Goal: Information Seeking & Learning: Learn about a topic

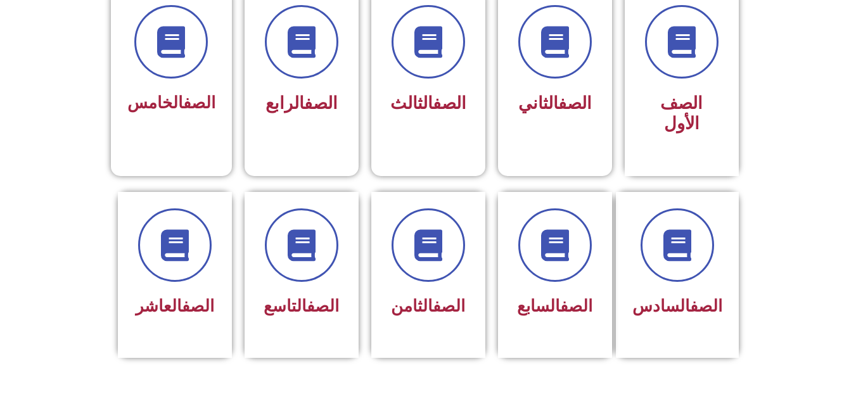
scroll to position [387, 0]
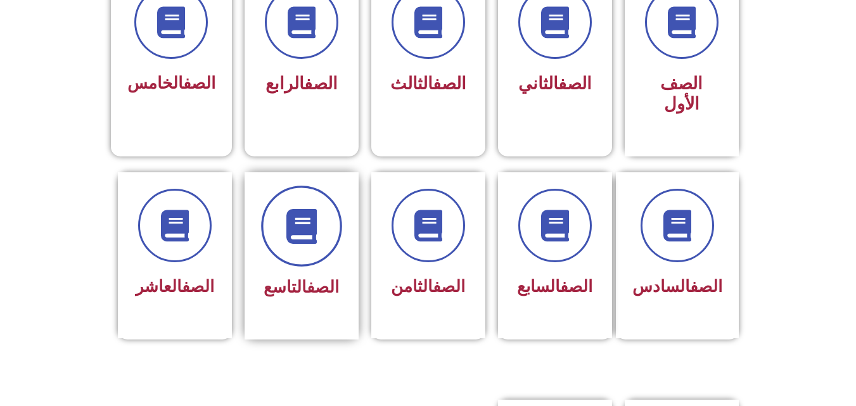
click at [290, 208] on icon at bounding box center [301, 225] width 35 height 35
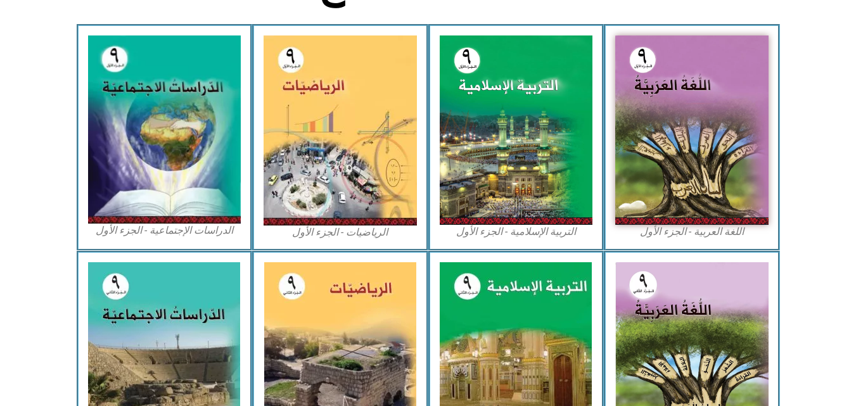
scroll to position [390, 0]
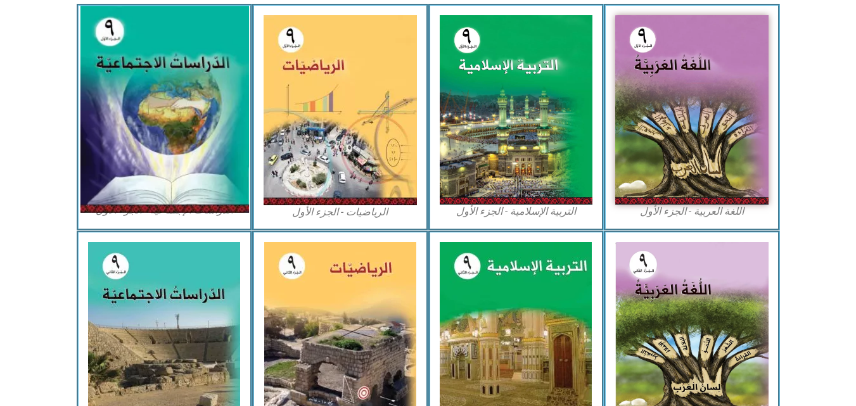
click at [195, 122] on img at bounding box center [164, 109] width 169 height 207
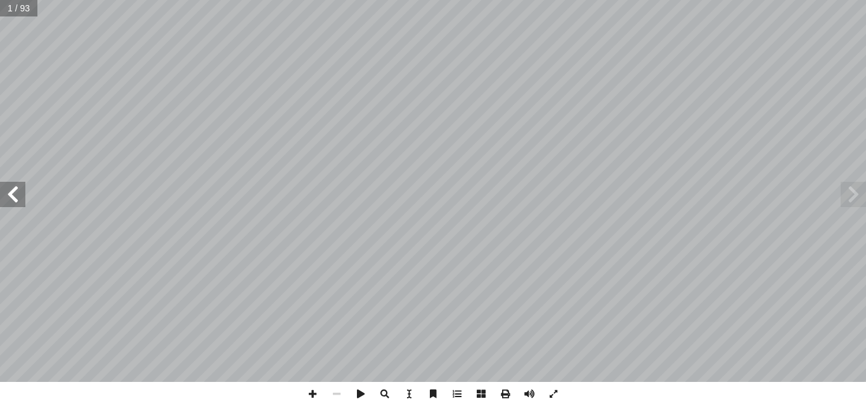
click at [848, 195] on span at bounding box center [852, 194] width 25 height 25
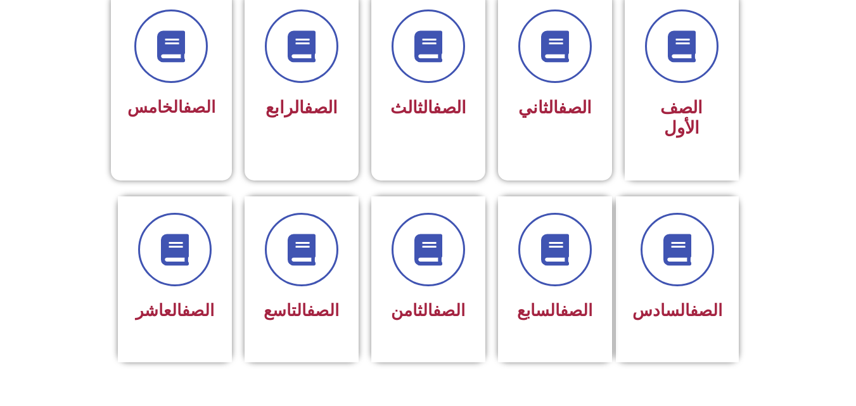
scroll to position [367, 0]
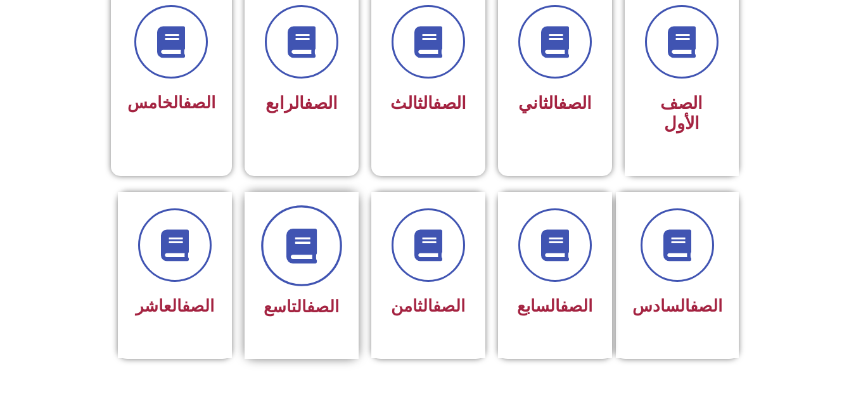
click at [297, 233] on icon at bounding box center [301, 245] width 35 height 35
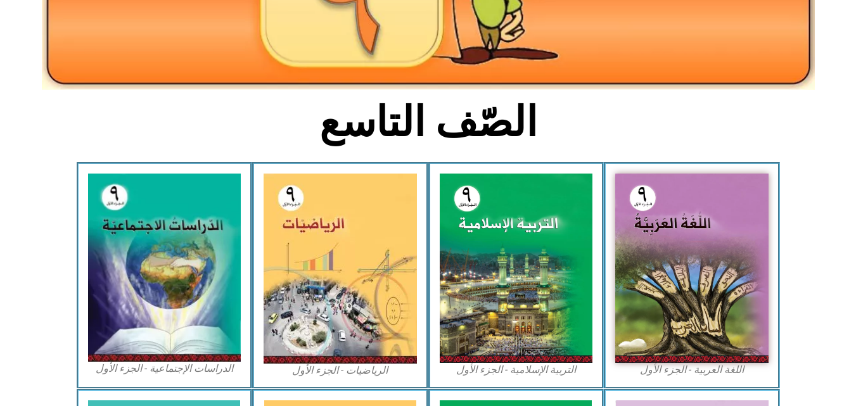
scroll to position [237, 0]
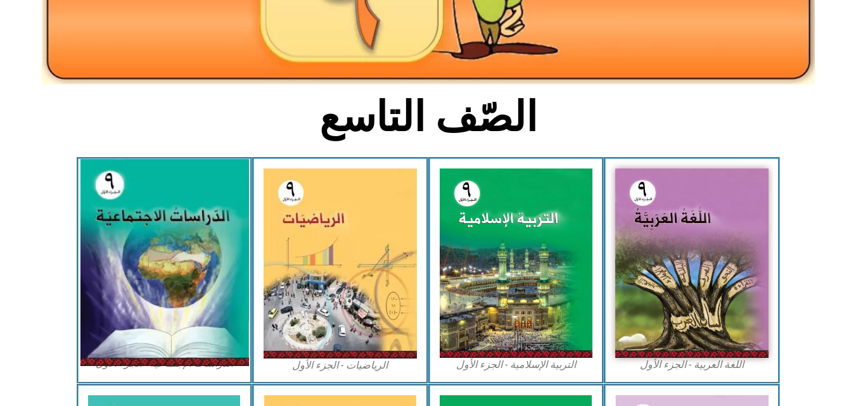
click at [173, 262] on img at bounding box center [164, 263] width 169 height 207
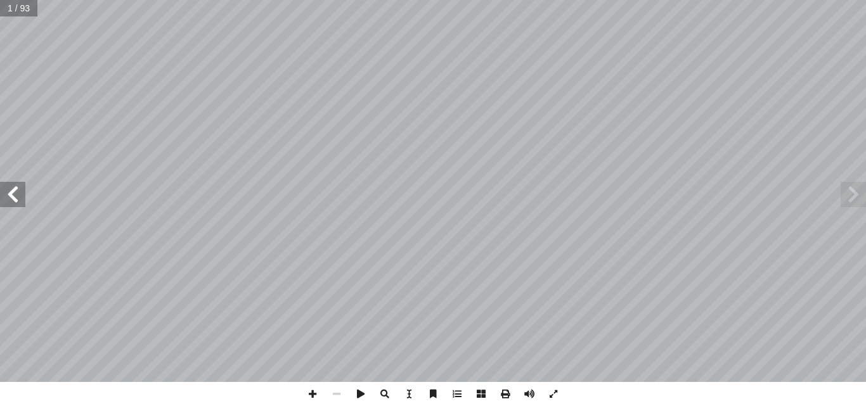
click at [25, 197] on span at bounding box center [12, 194] width 25 height 25
click at [15, 197] on span at bounding box center [12, 194] width 25 height 25
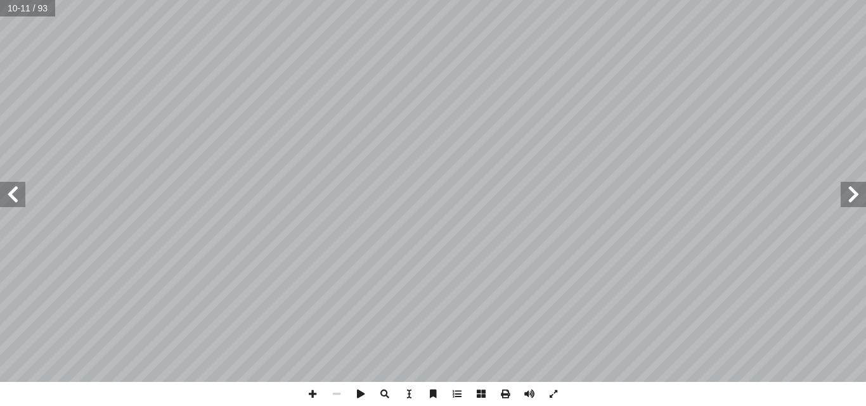
click at [15, 197] on span at bounding box center [12, 194] width 25 height 25
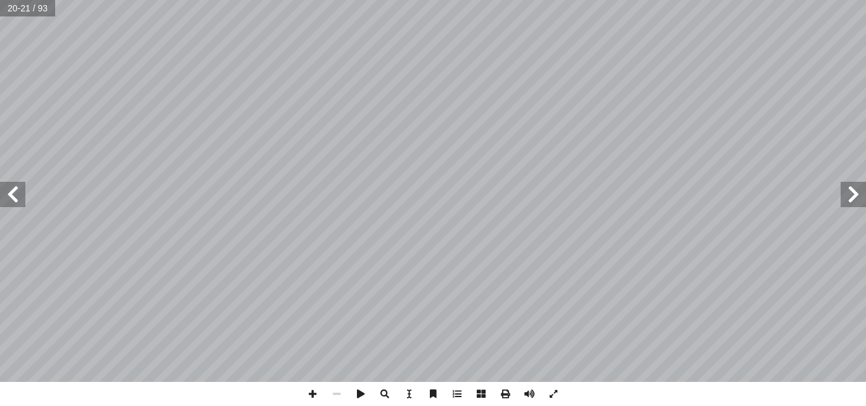
click at [15, 197] on span at bounding box center [12, 194] width 25 height 25
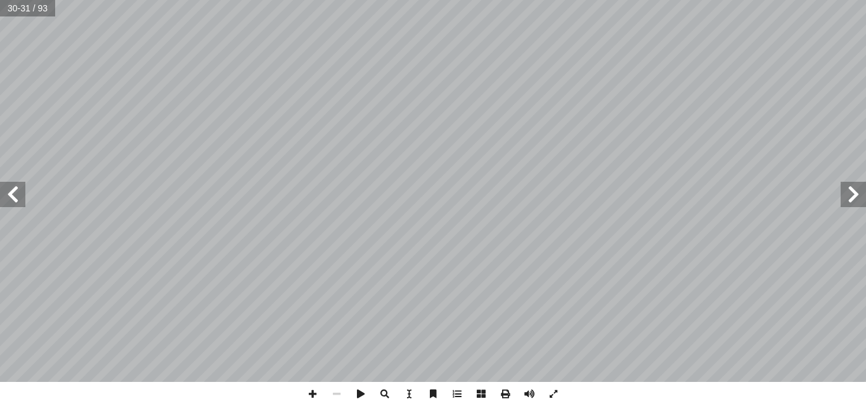
click at [15, 197] on span at bounding box center [12, 194] width 25 height 25
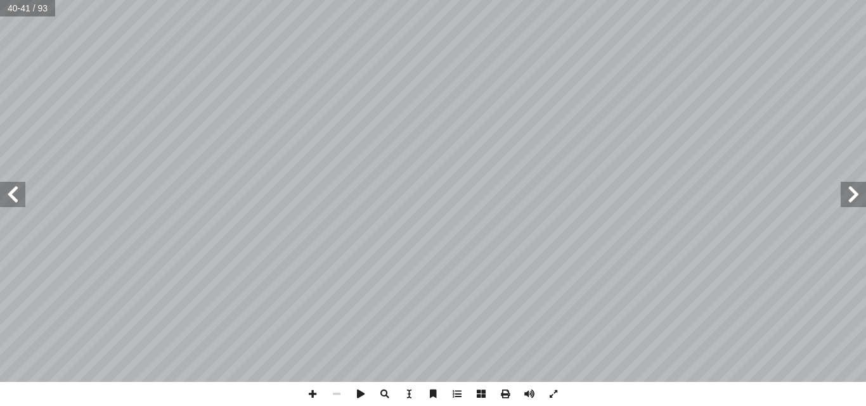
click at [15, 197] on span at bounding box center [12, 194] width 25 height 25
click at [4, 199] on span at bounding box center [12, 194] width 25 height 25
click at [851, 204] on span at bounding box center [852, 194] width 25 height 25
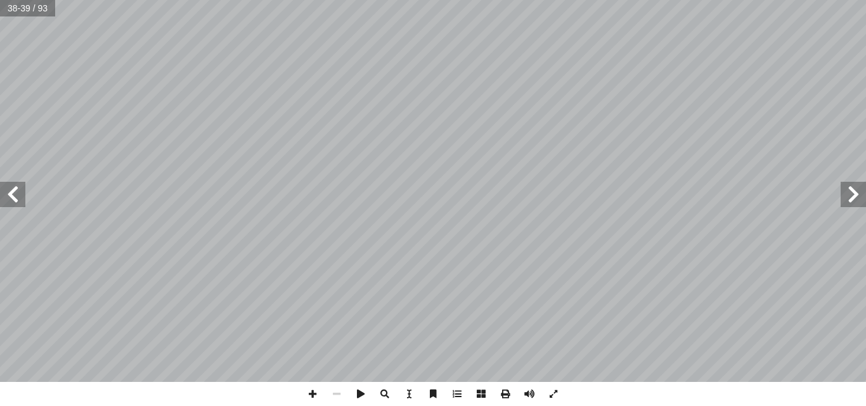
click at [851, 204] on span at bounding box center [852, 194] width 25 height 25
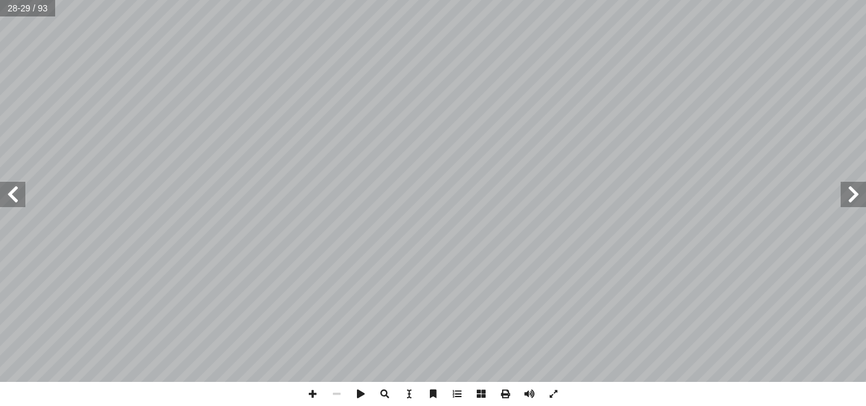
click at [851, 204] on span at bounding box center [852, 194] width 25 height 25
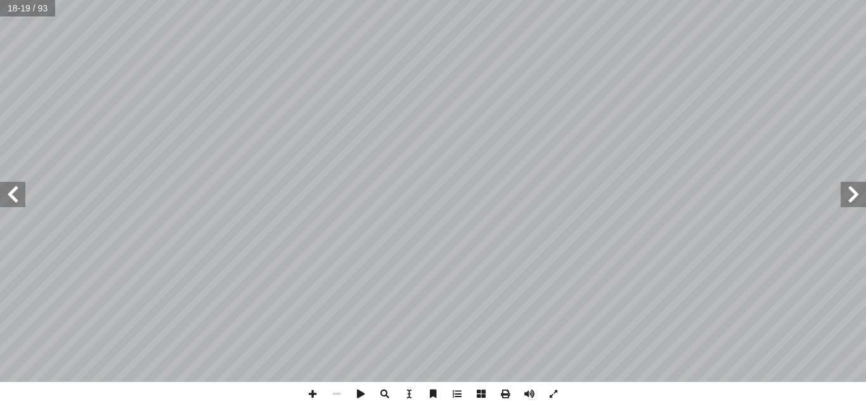
click at [851, 204] on span at bounding box center [852, 194] width 25 height 25
click at [552, 393] on span at bounding box center [553, 394] width 24 height 24
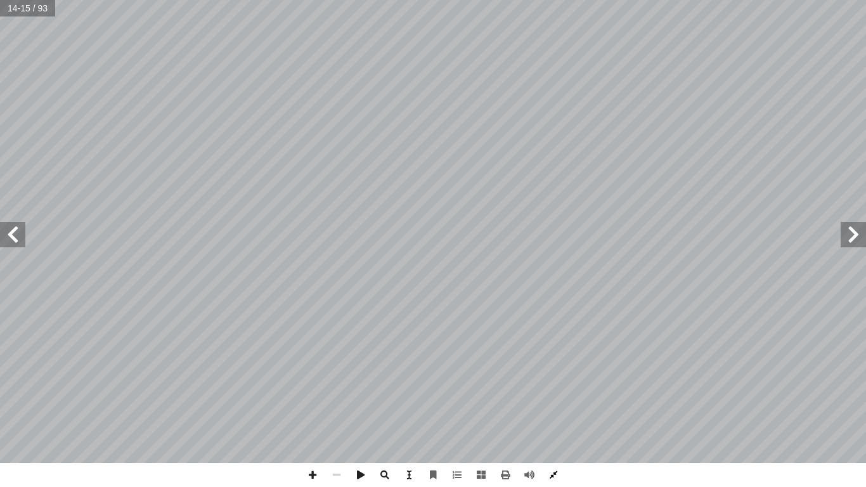
click at [550, 406] on span at bounding box center [553, 475] width 24 height 24
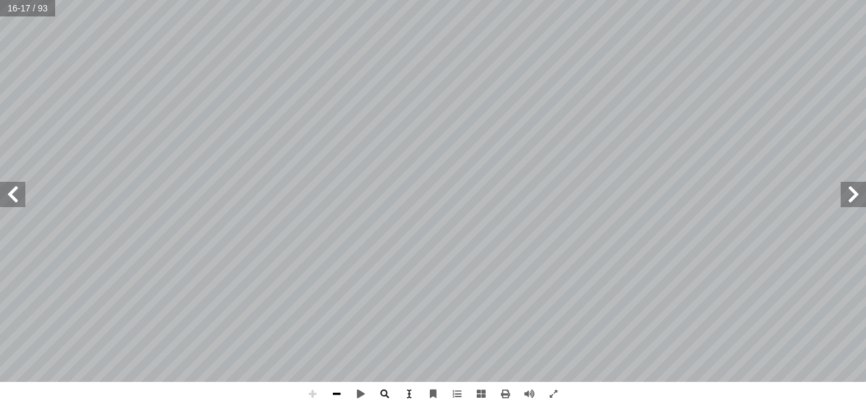
click at [333, 396] on span at bounding box center [336, 394] width 24 height 24
click at [316, 395] on span at bounding box center [312, 394] width 24 height 24
click at [331, 393] on span at bounding box center [336, 394] width 24 height 24
click at [845, 190] on span at bounding box center [852, 194] width 25 height 25
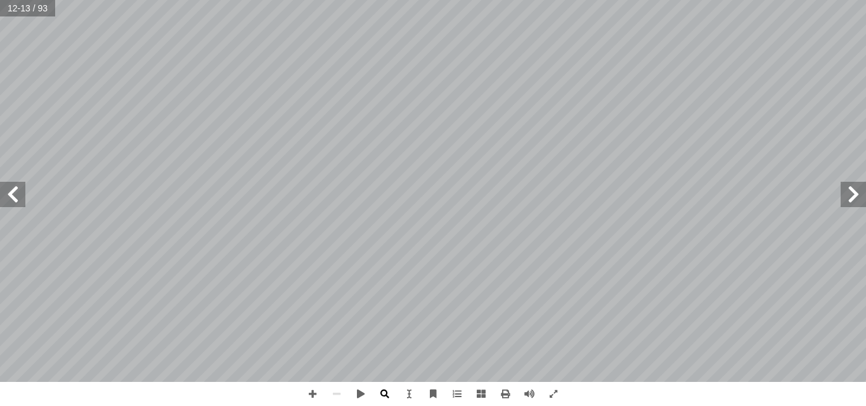
click at [385, 399] on span at bounding box center [385, 394] width 24 height 24
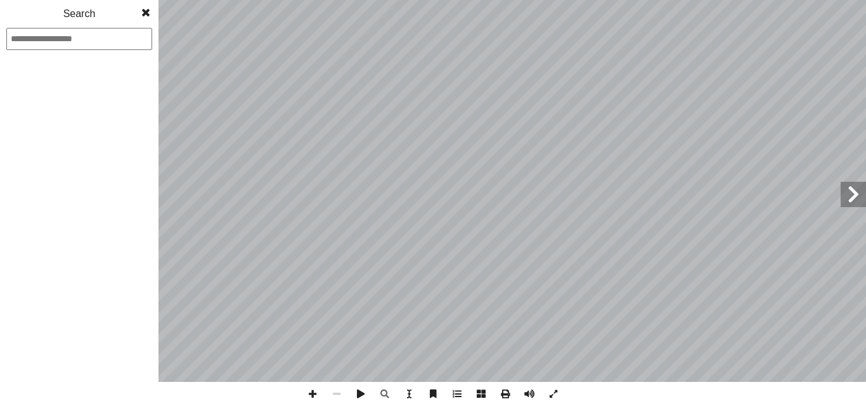
click at [97, 34] on input at bounding box center [79, 39] width 146 height 22
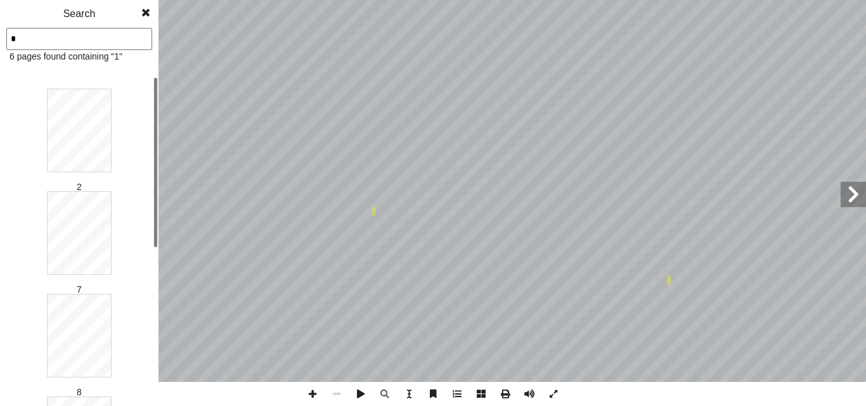
type input "*"
click at [144, 11] on span at bounding box center [145, 12] width 23 height 25
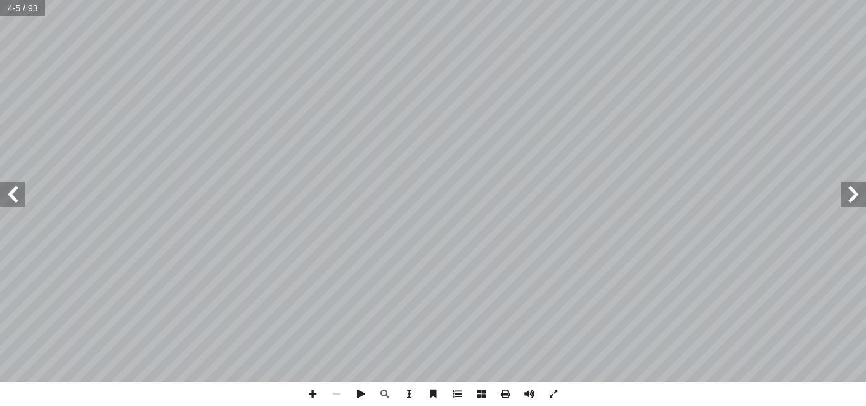
click at [22, 191] on span at bounding box center [12, 194] width 25 height 25
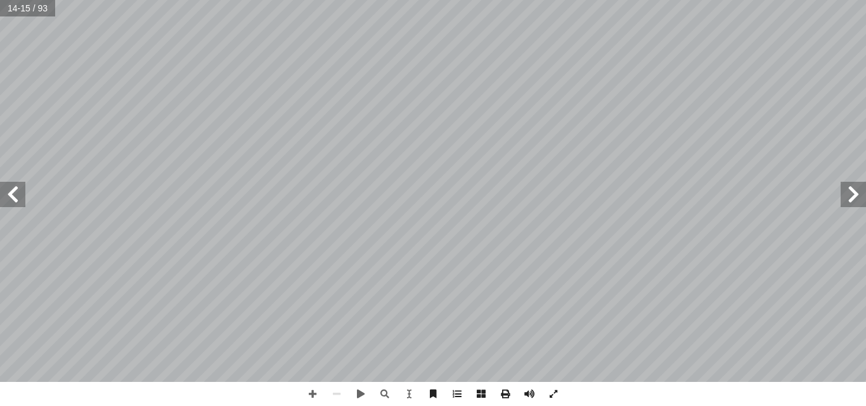
click at [10, 203] on span at bounding box center [12, 194] width 25 height 25
click at [11, 205] on span at bounding box center [12, 194] width 25 height 25
click at [12, 193] on span at bounding box center [12, 194] width 25 height 25
